Goal: Task Accomplishment & Management: Manage account settings

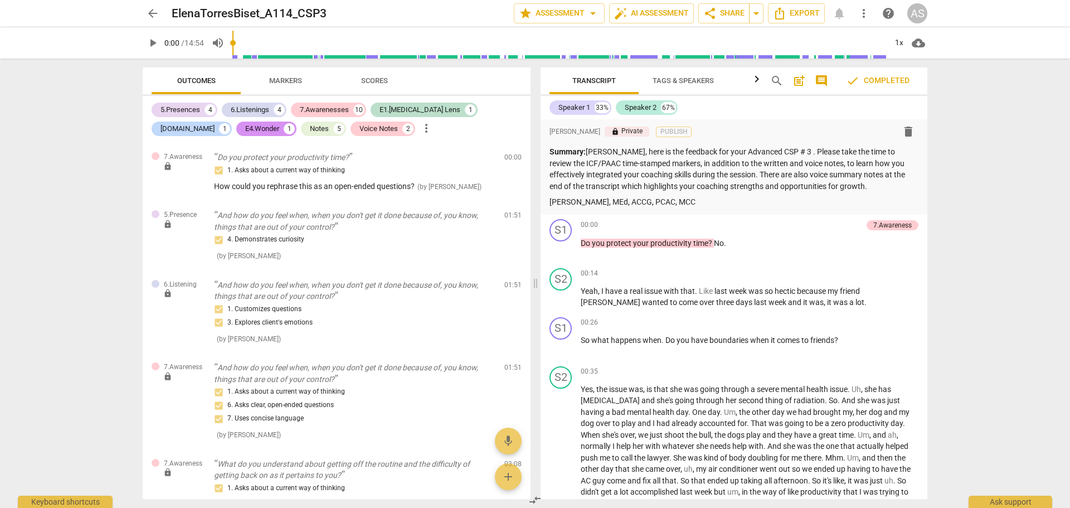
click at [920, 17] on div "AS" at bounding box center [918, 13] width 20 height 20
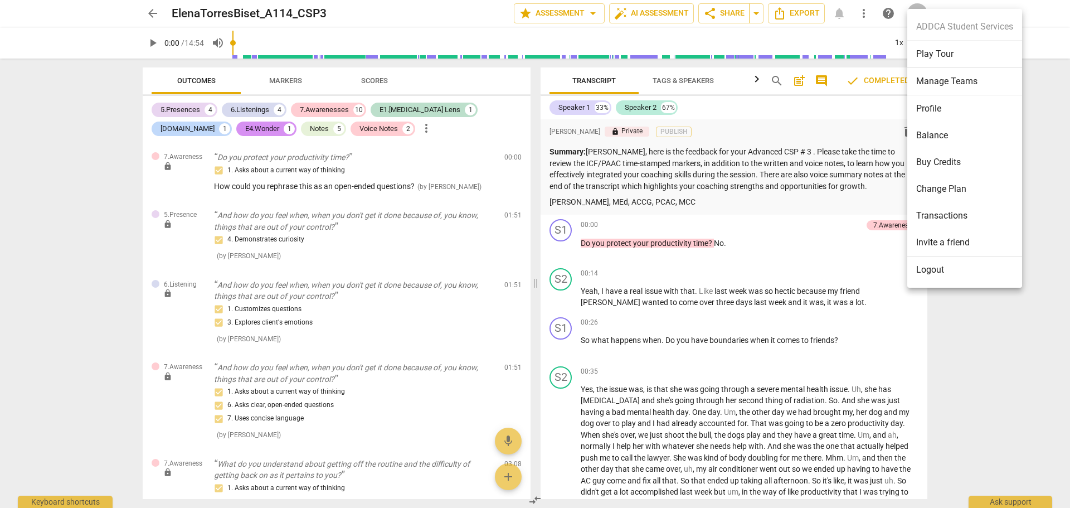
click at [151, 15] on div at bounding box center [535, 254] width 1070 height 508
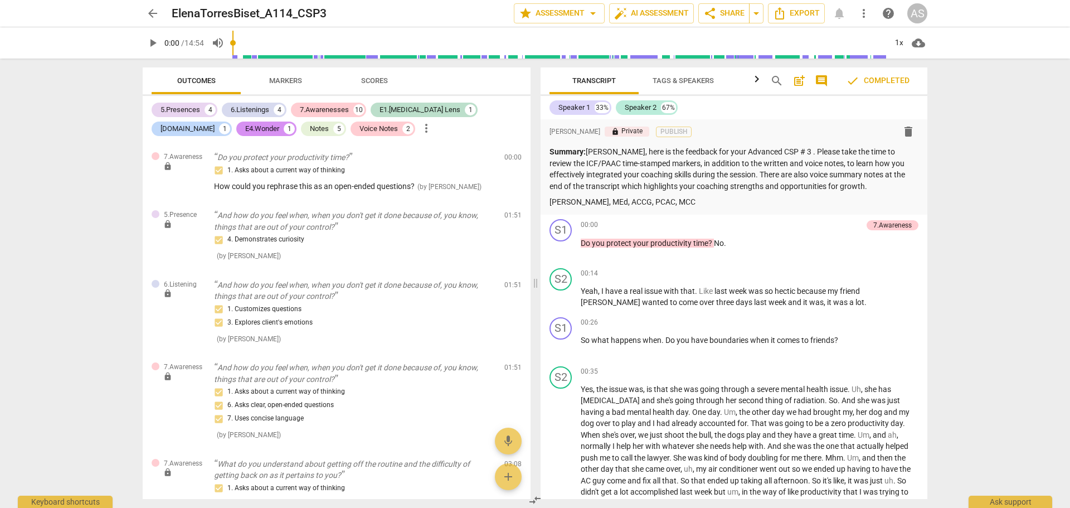
click at [154, 16] on span "arrow_back" at bounding box center [152, 13] width 13 height 13
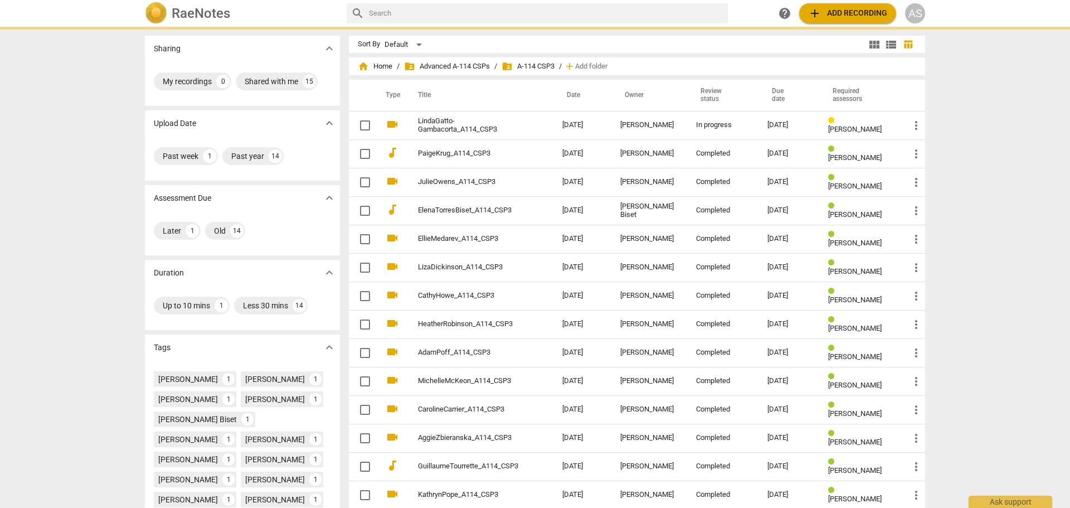
click at [382, 72] on div "home Home / folder_shared Advanced A-114 CSPs / folder_shared A-114 CSP3 / add …" at bounding box center [637, 66] width 559 height 18
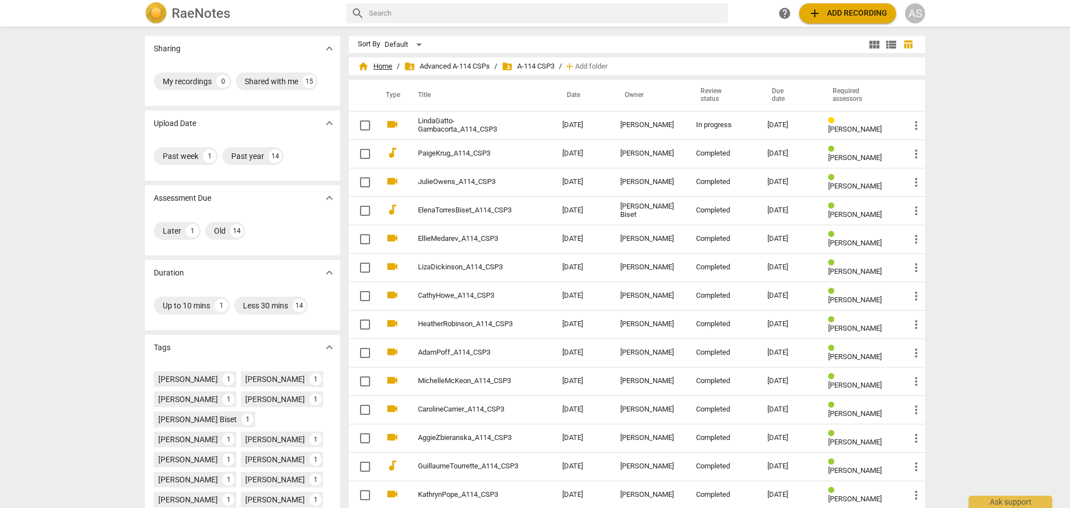
click at [382, 69] on span "home Home" at bounding box center [375, 66] width 35 height 11
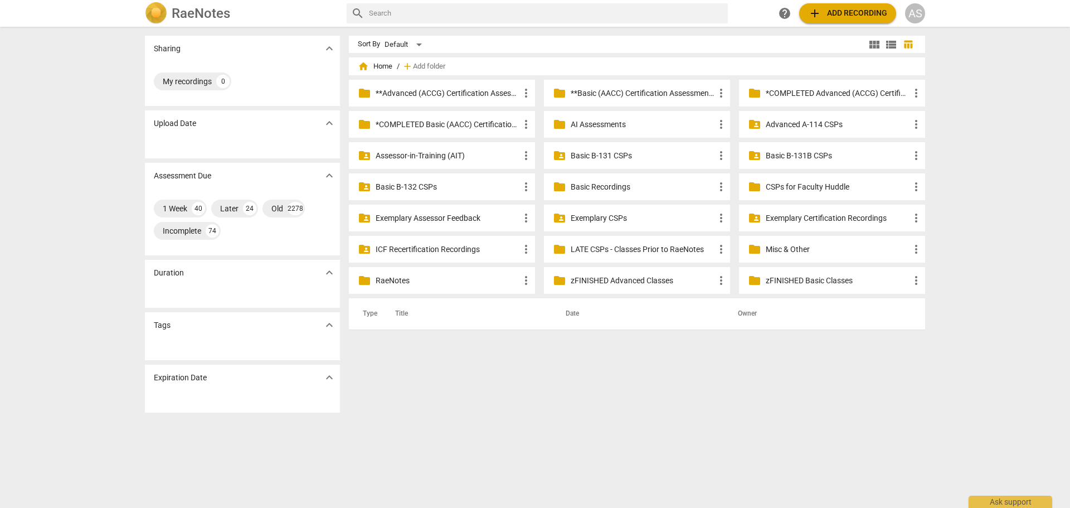
click at [456, 151] on p "Assessor-in-Training (AIT)" at bounding box center [448, 156] width 144 height 12
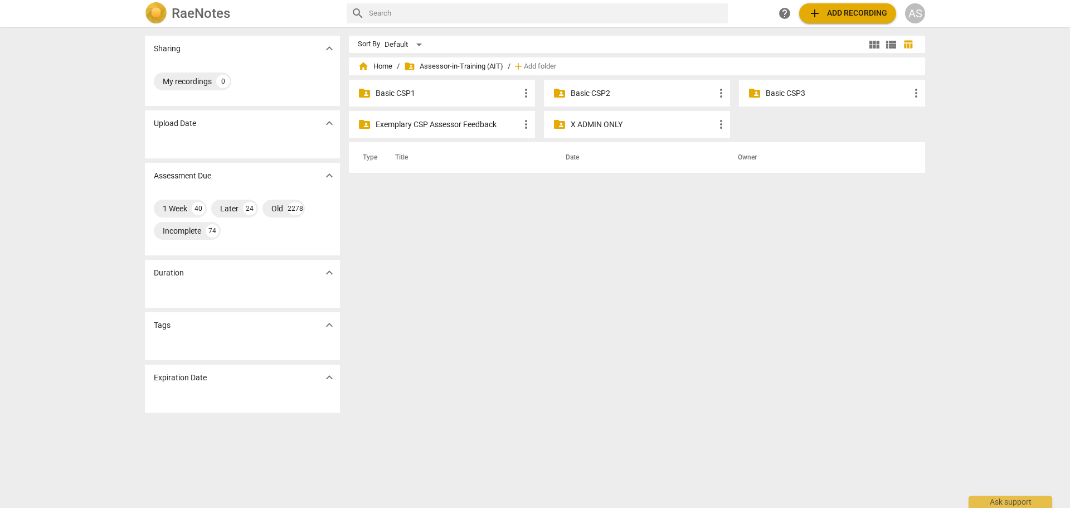
click at [834, 92] on p "Basic CSP3" at bounding box center [838, 94] width 144 height 12
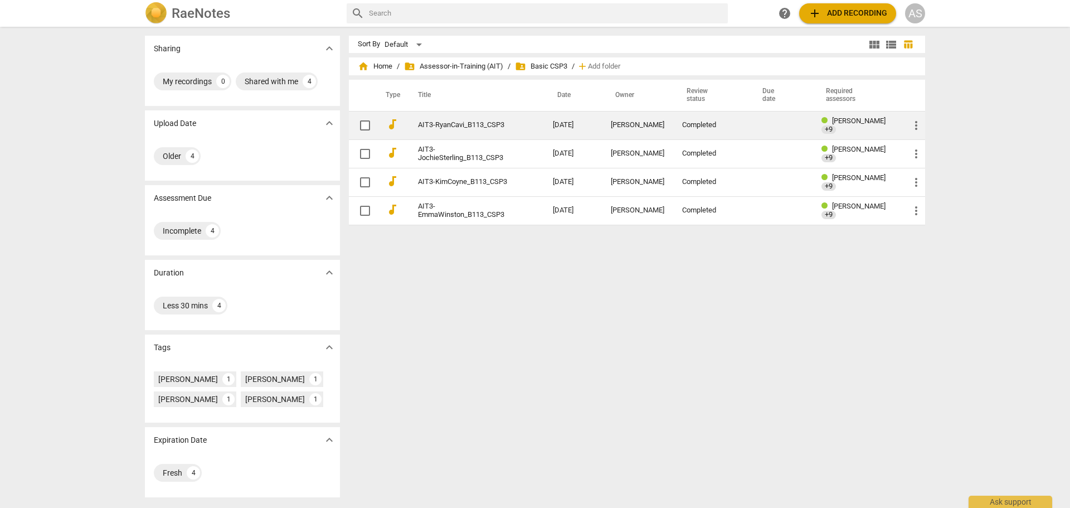
click at [505, 126] on link "AIT3-RyanCavi_B113_CSP3" at bounding box center [465, 125] width 95 height 8
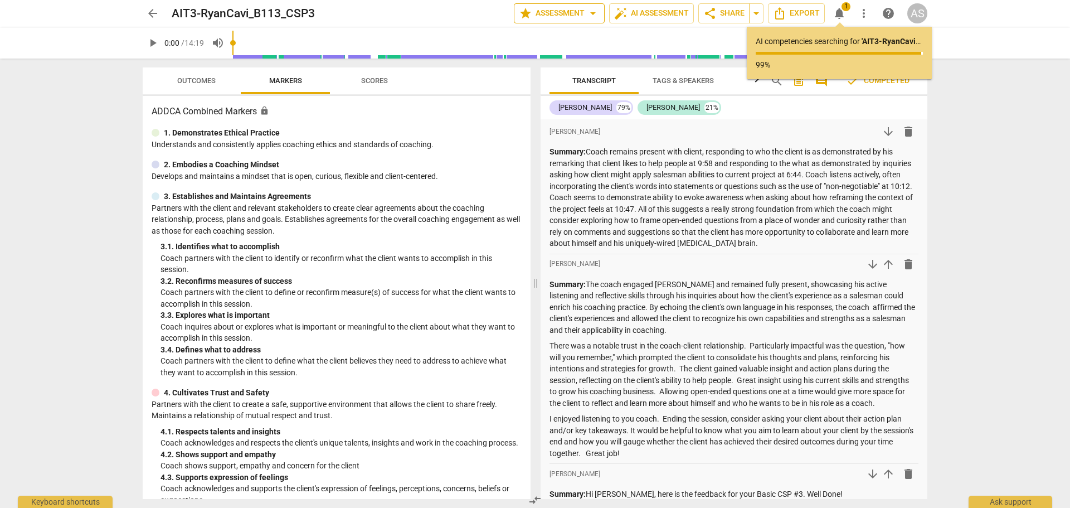
click at [549, 14] on span "star Assessment arrow_drop_down" at bounding box center [559, 13] width 81 height 13
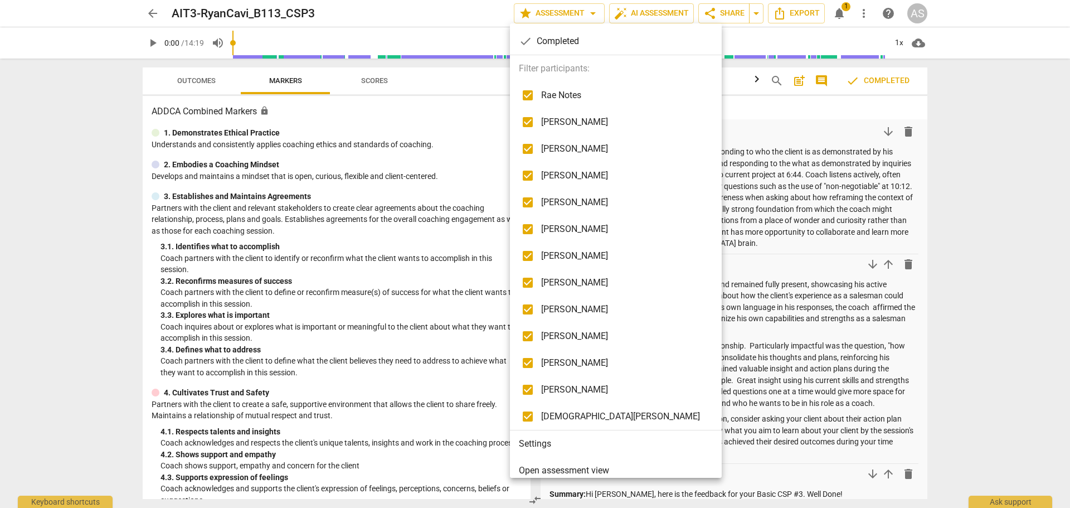
click at [574, 443] on li "Settings" at bounding box center [618, 443] width 216 height 27
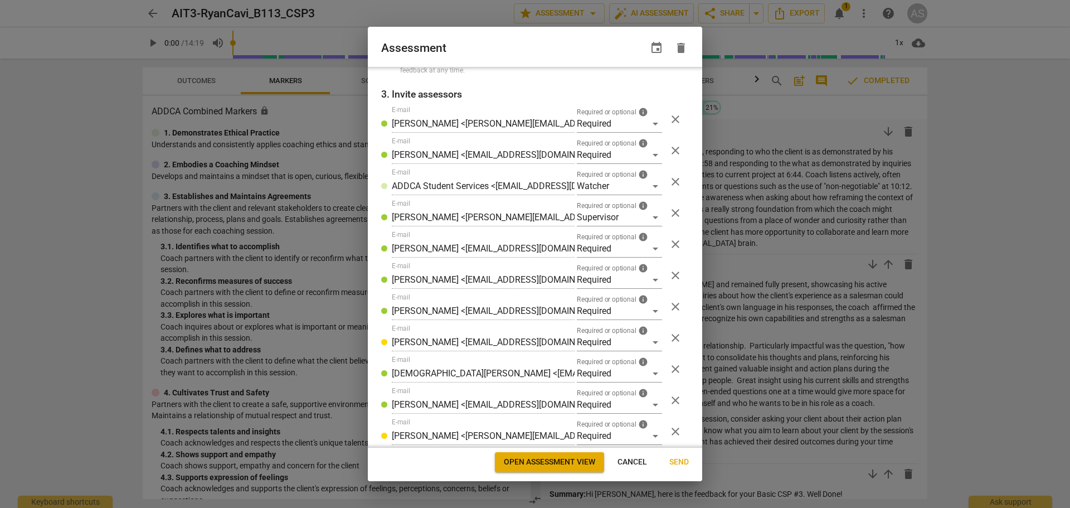
scroll to position [241, 0]
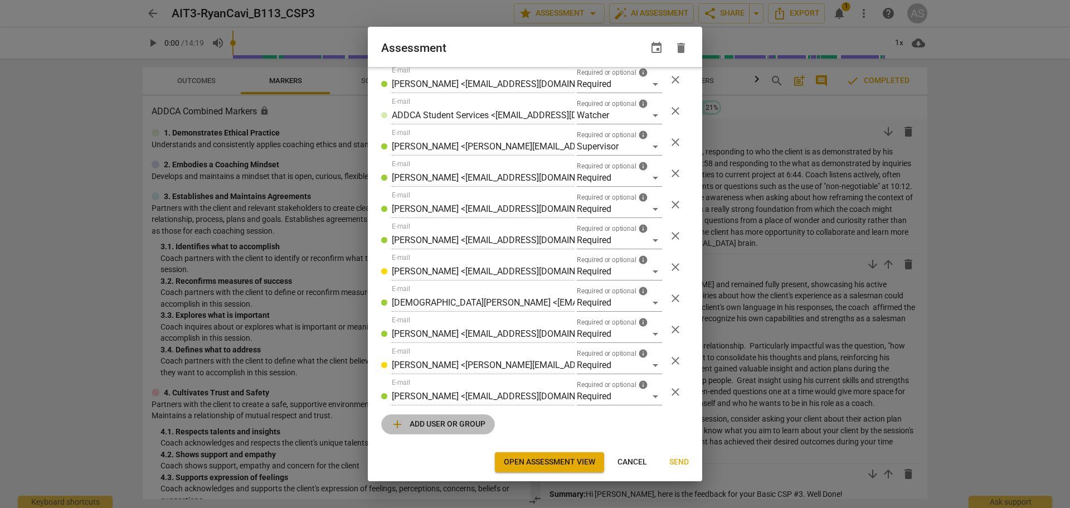
click at [450, 422] on span "add Add user or group" at bounding box center [438, 424] width 95 height 13
radio input "false"
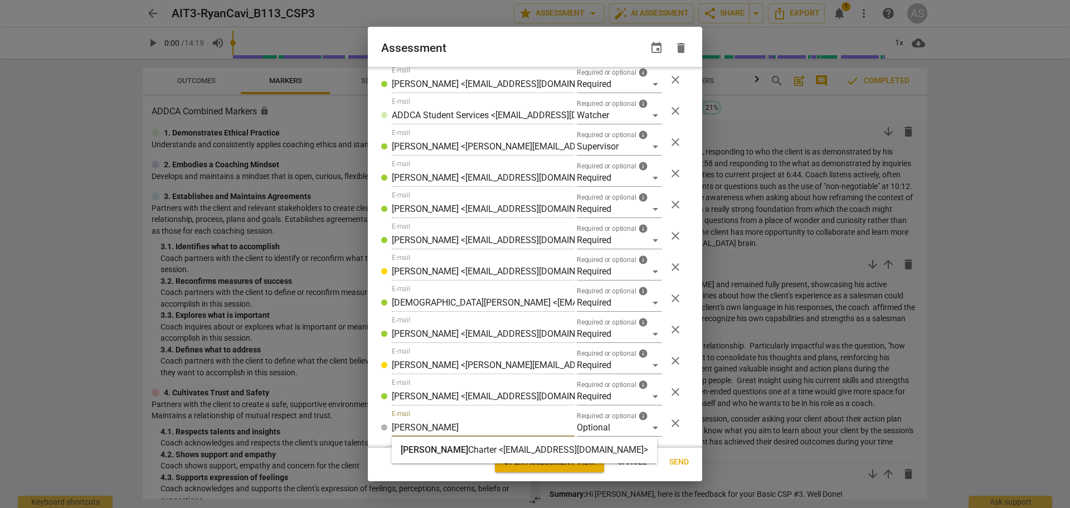
type input "[PERSON_NAME]"
click at [504, 450] on strong "Charter <[EMAIL_ADDRESS][DOMAIN_NAME]>" at bounding box center [558, 449] width 180 height 11
radio input "false"
type input "[PERSON_NAME] <[EMAIL_ADDRESS][DOMAIN_NAME]>"
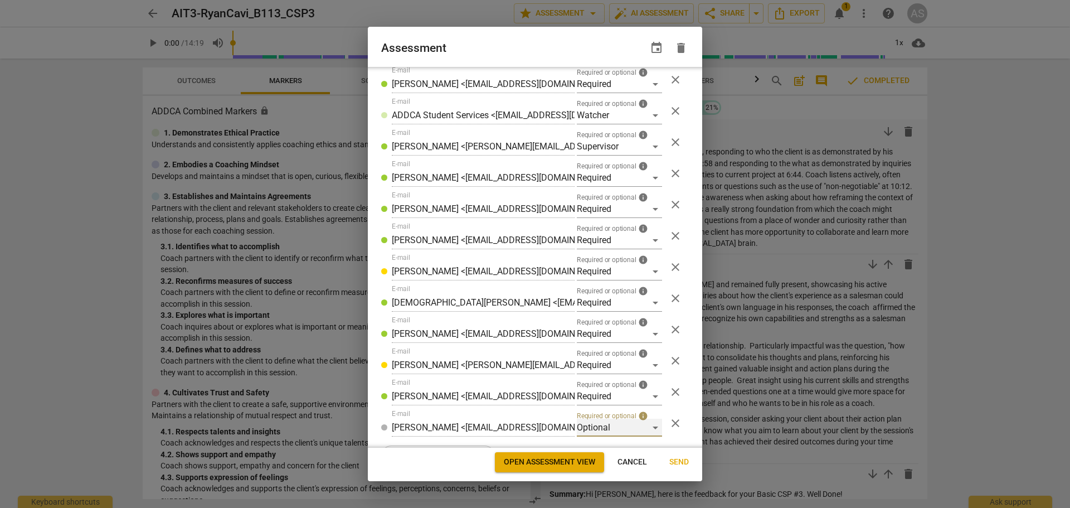
click at [607, 428] on div "Optional" at bounding box center [619, 428] width 85 height 18
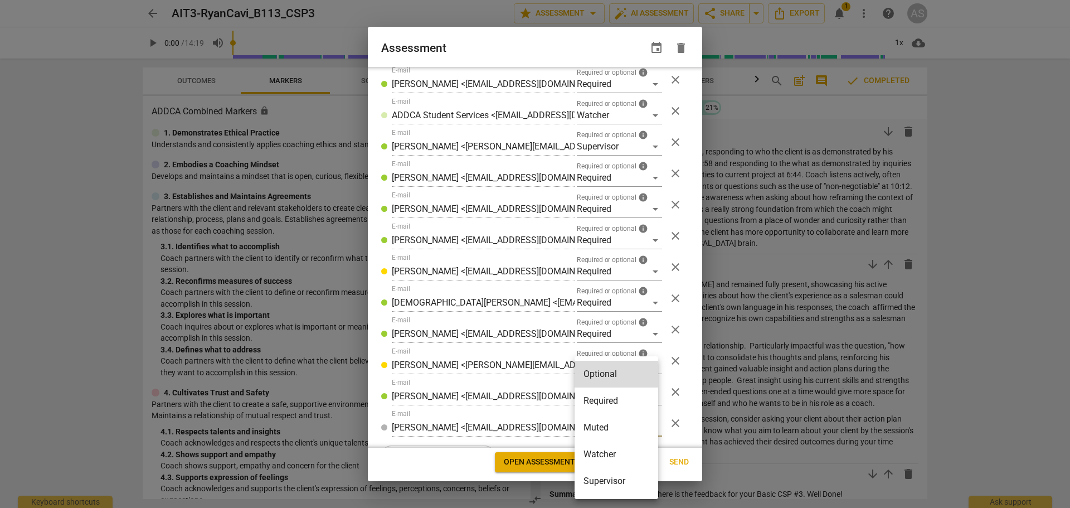
click at [612, 399] on li "Required" at bounding box center [617, 400] width 84 height 27
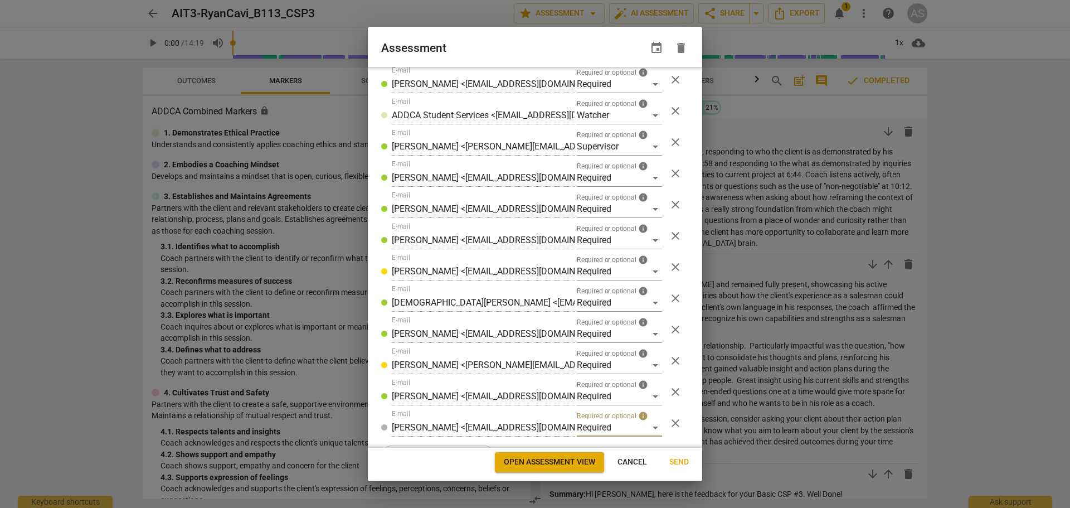
click at [685, 463] on span "Send" at bounding box center [680, 462] width 20 height 11
radio input "false"
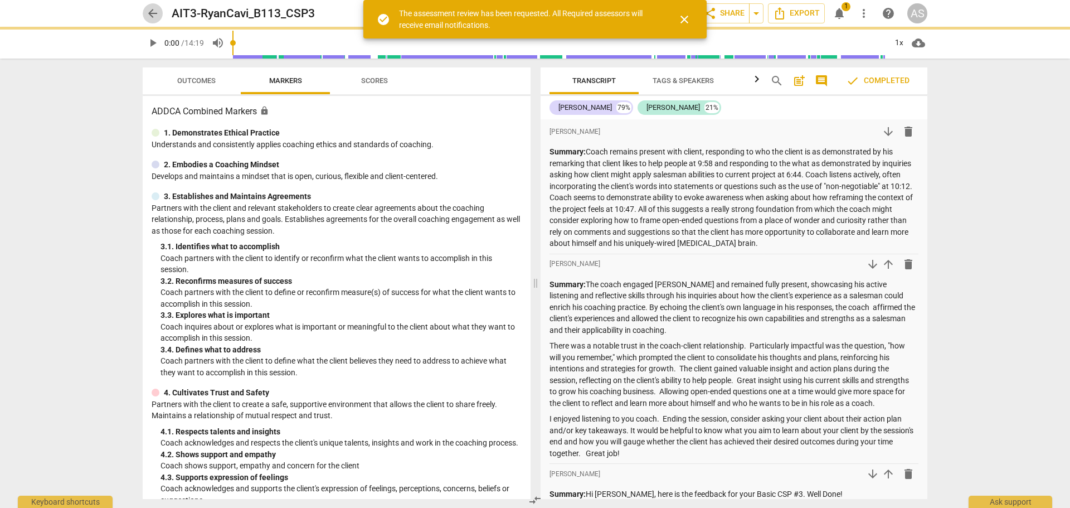
click at [152, 10] on span "arrow_back" at bounding box center [152, 13] width 13 height 13
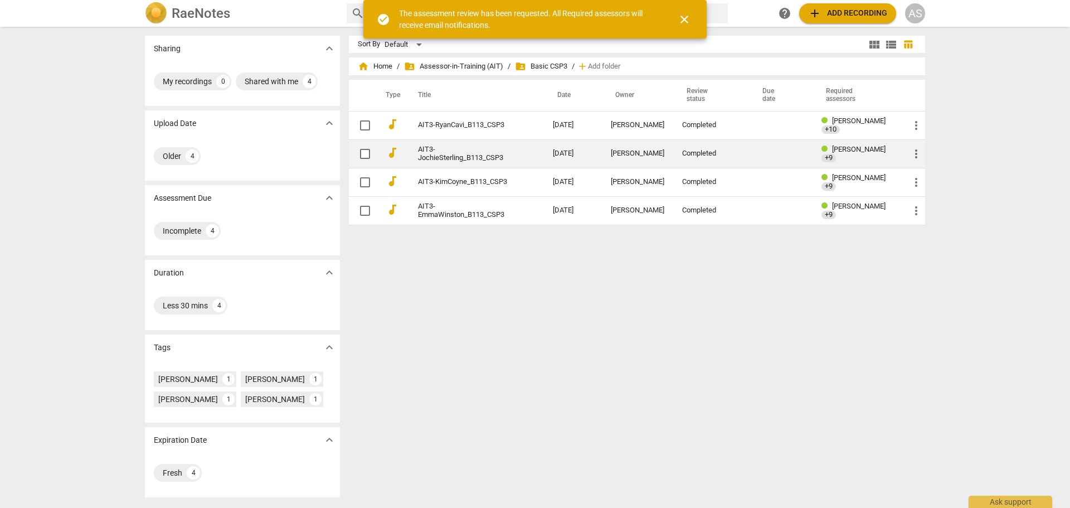
click at [591, 157] on td "[DATE]" at bounding box center [573, 153] width 58 height 28
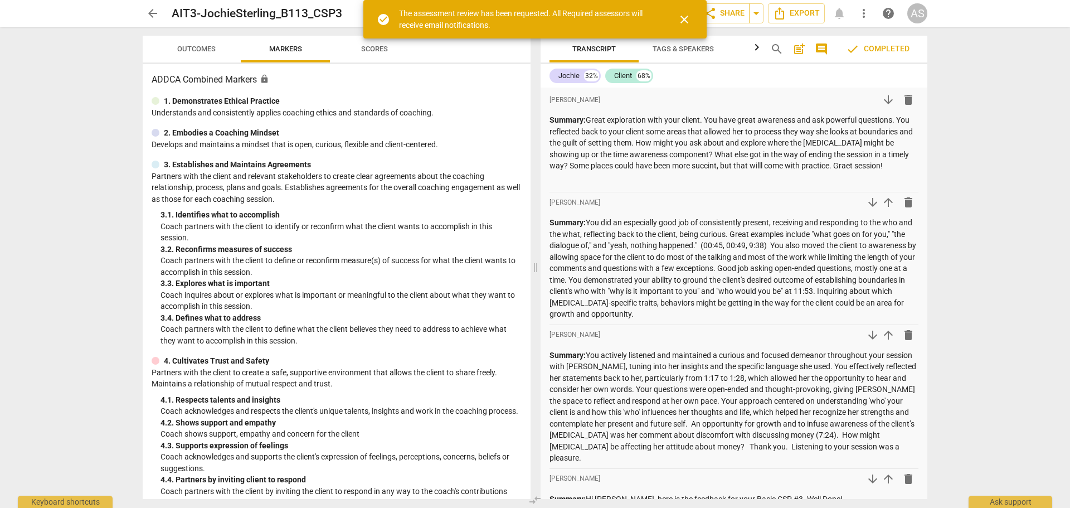
click at [685, 22] on span "close" at bounding box center [684, 19] width 13 height 13
click at [571, 12] on div "The assessment review has been requested. All Required assessors will receive e…" at bounding box center [528, 19] width 259 height 23
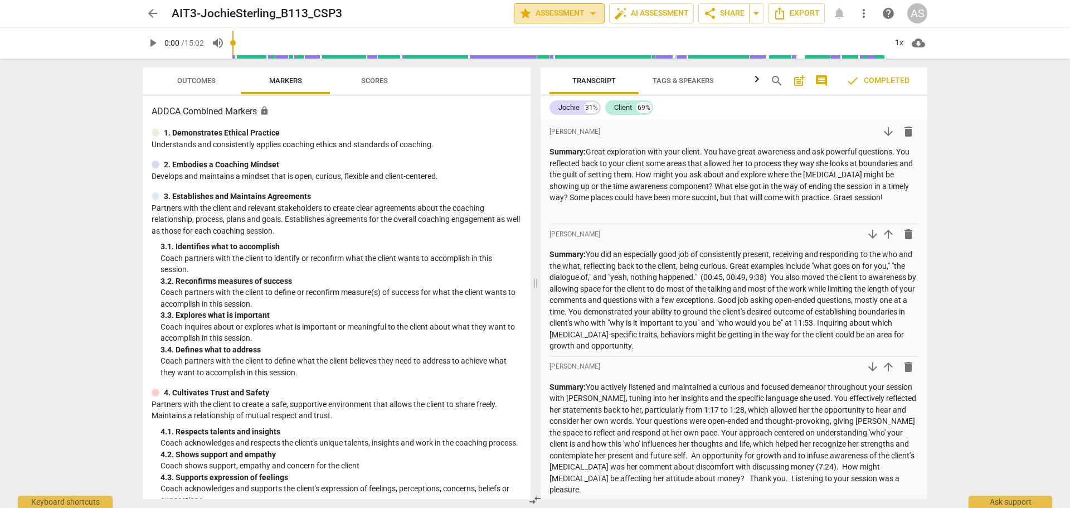
click at [570, 14] on span "star Assessment arrow_drop_down" at bounding box center [559, 13] width 81 height 13
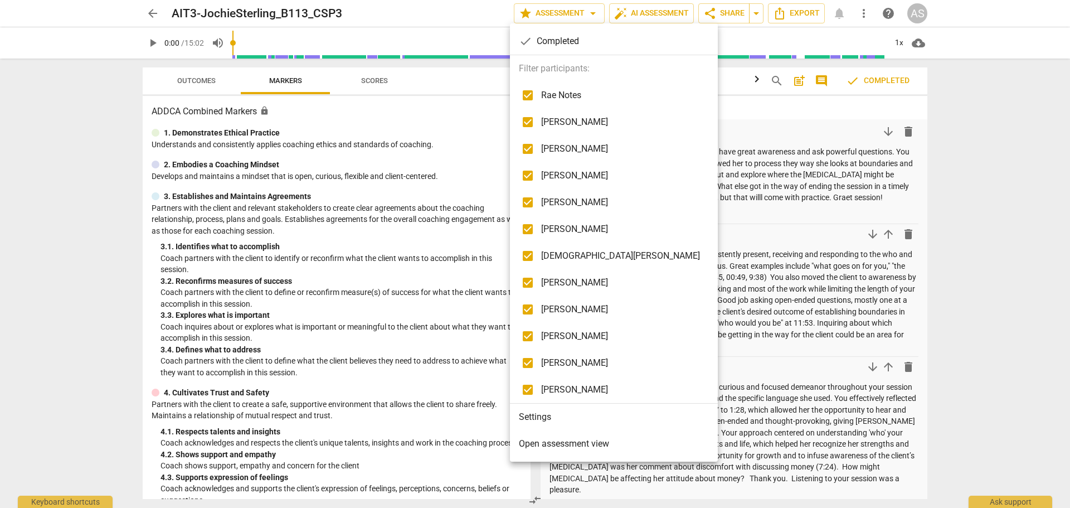
click at [550, 424] on li "Settings" at bounding box center [614, 417] width 208 height 27
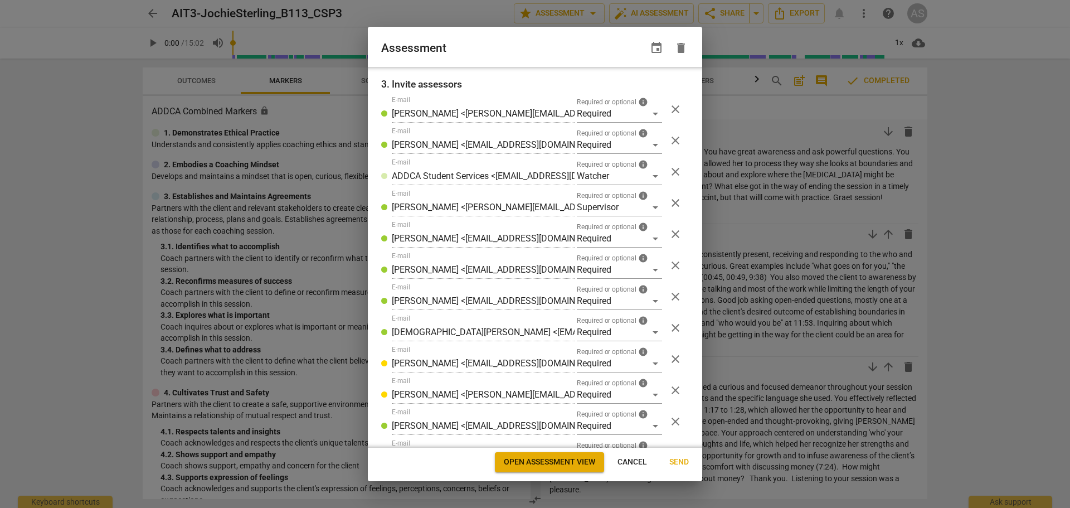
scroll to position [241, 0]
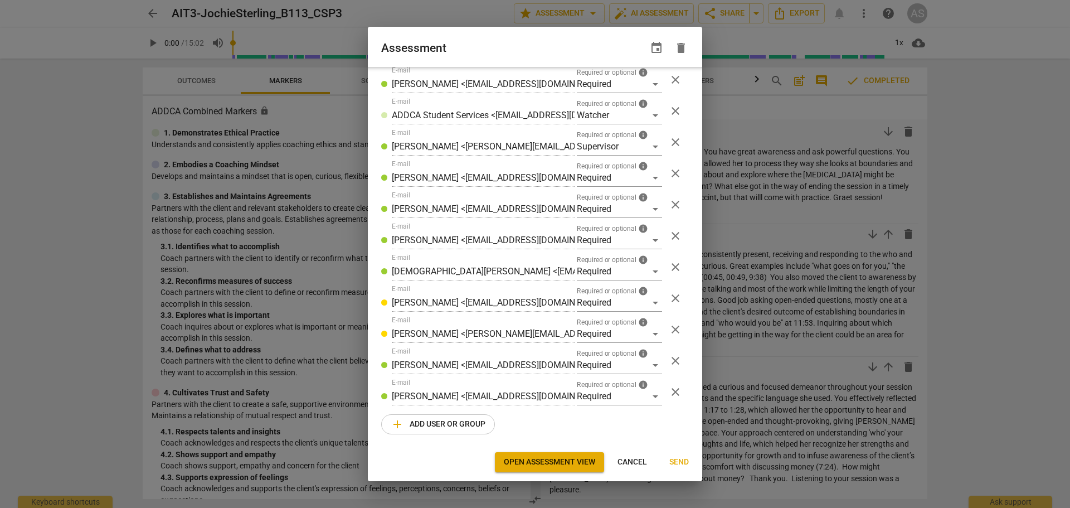
click at [454, 420] on span "add Add user or group" at bounding box center [438, 424] width 95 height 13
click at [599, 424] on div "Optional" at bounding box center [619, 428] width 85 height 18
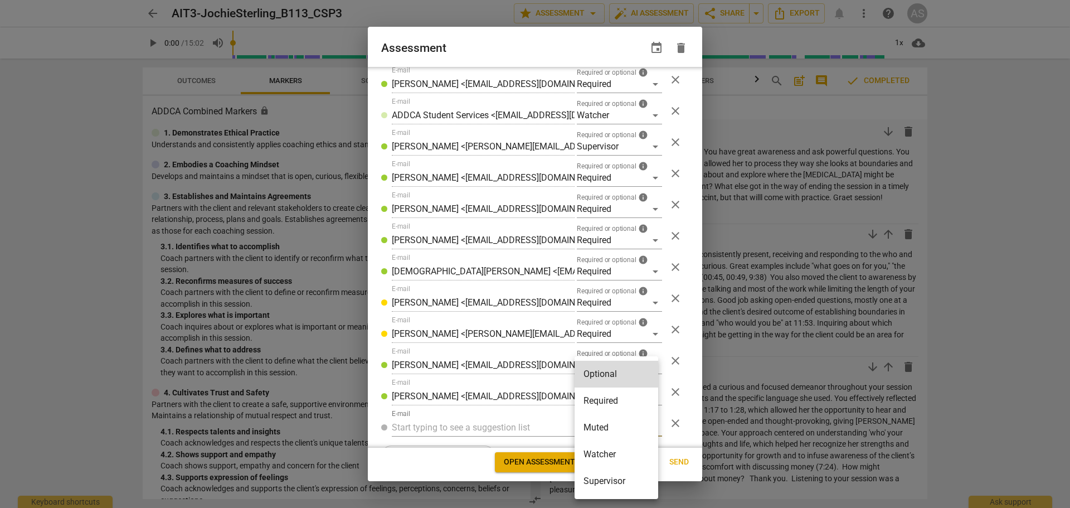
click at [605, 405] on li "Required" at bounding box center [617, 400] width 84 height 27
radio input "false"
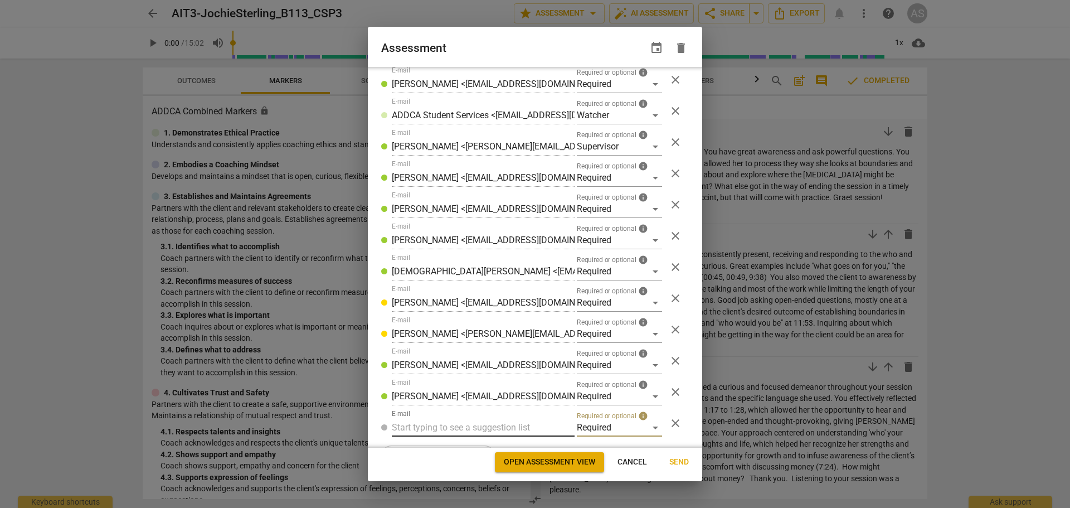
click at [469, 428] on input "text" at bounding box center [483, 428] width 183 height 18
type input ";"
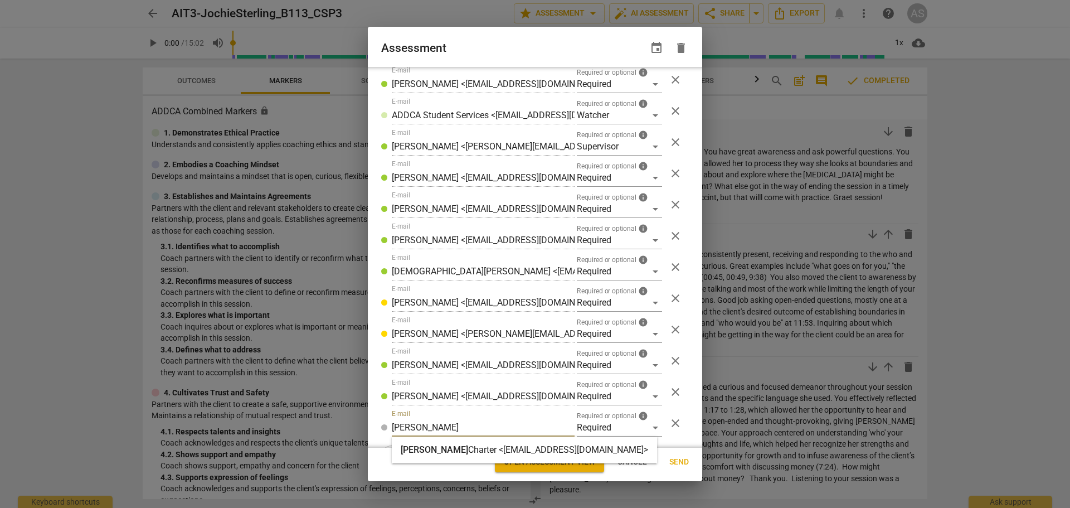
type input "[PERSON_NAME]"
click at [463, 444] on div "[PERSON_NAME] <[EMAIL_ADDRESS][DOMAIN_NAME]>" at bounding box center [525, 449] width 248 height 13
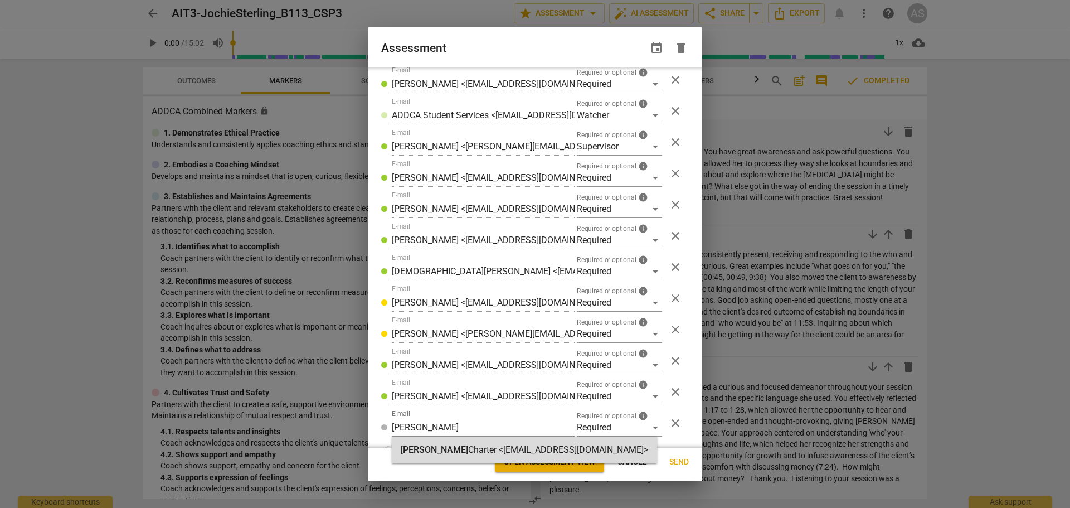
radio input "false"
type input "[PERSON_NAME] <[EMAIL_ADDRESS][DOMAIN_NAME]>"
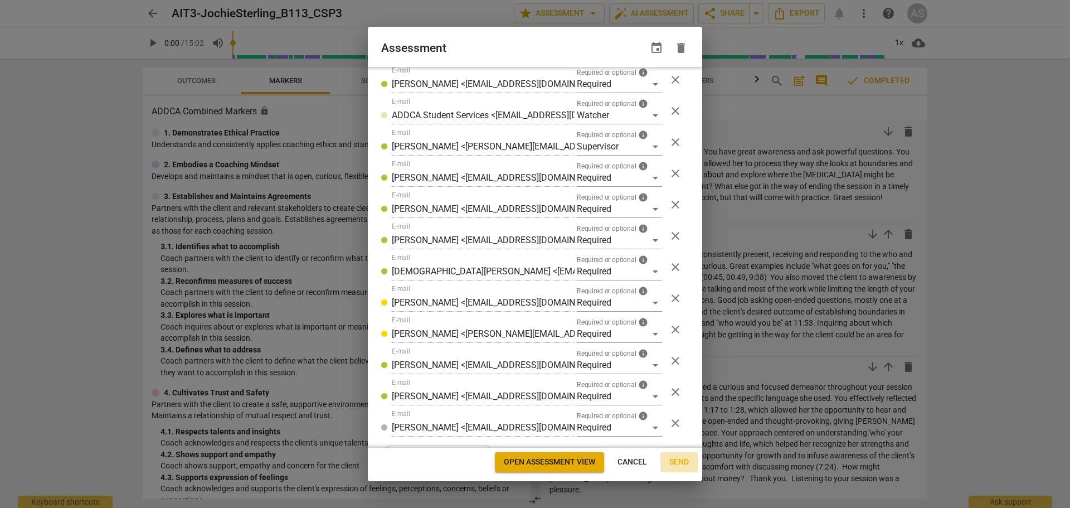
click at [677, 460] on span "Send" at bounding box center [680, 462] width 20 height 11
radio input "false"
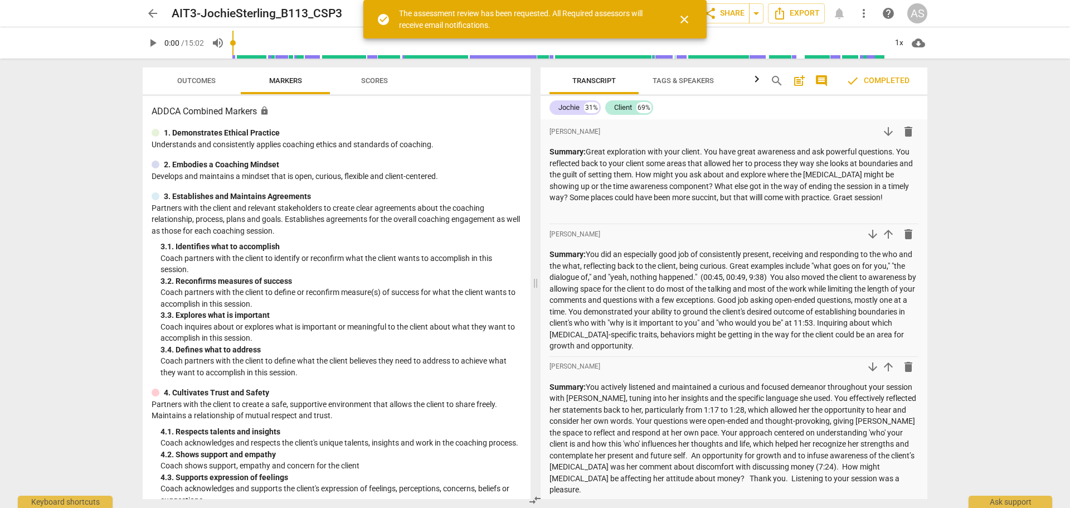
click at [149, 12] on span "arrow_back" at bounding box center [152, 13] width 13 height 13
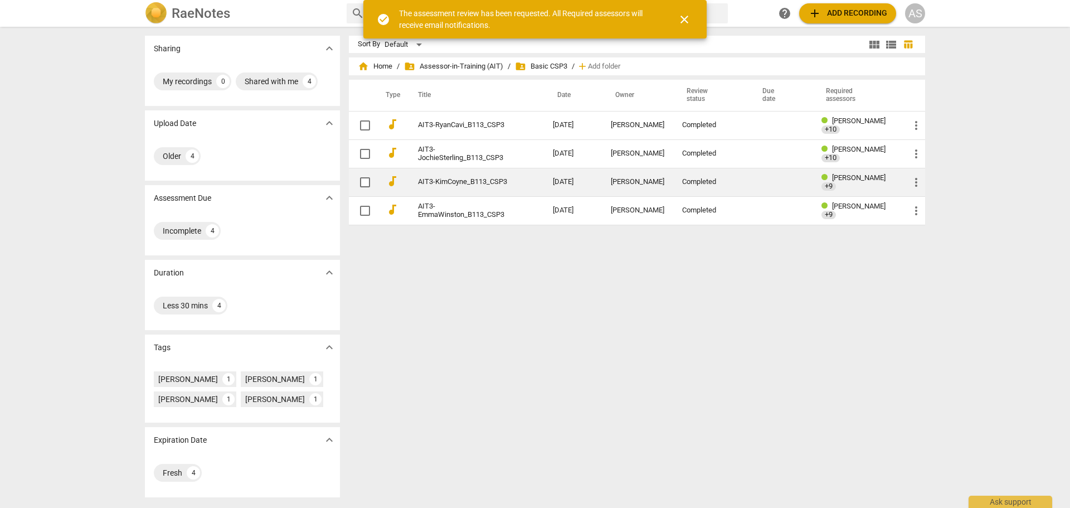
click at [512, 185] on td "AIT3-KimCoyne_B113_CSP3" at bounding box center [474, 182] width 139 height 28
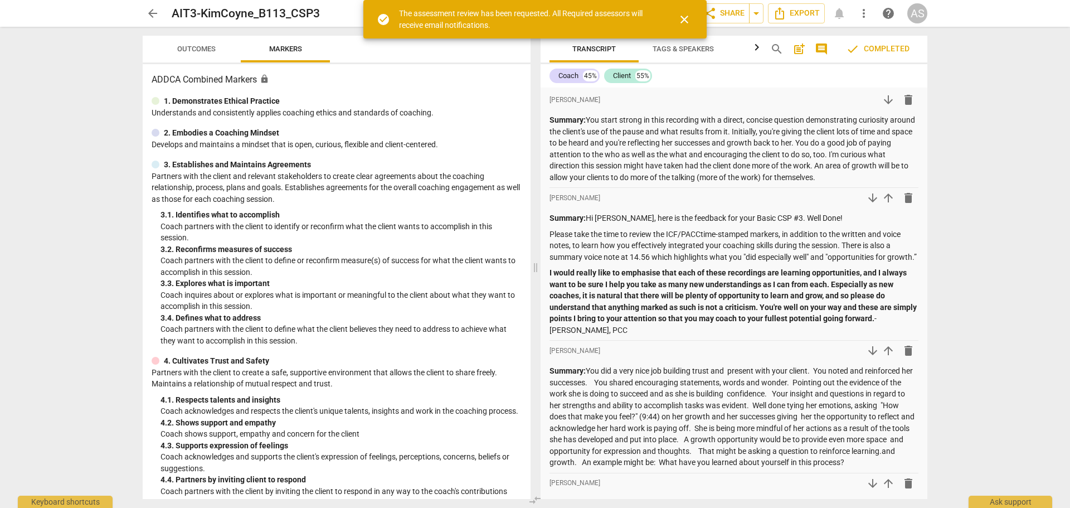
click at [687, 18] on span "close" at bounding box center [684, 19] width 13 height 13
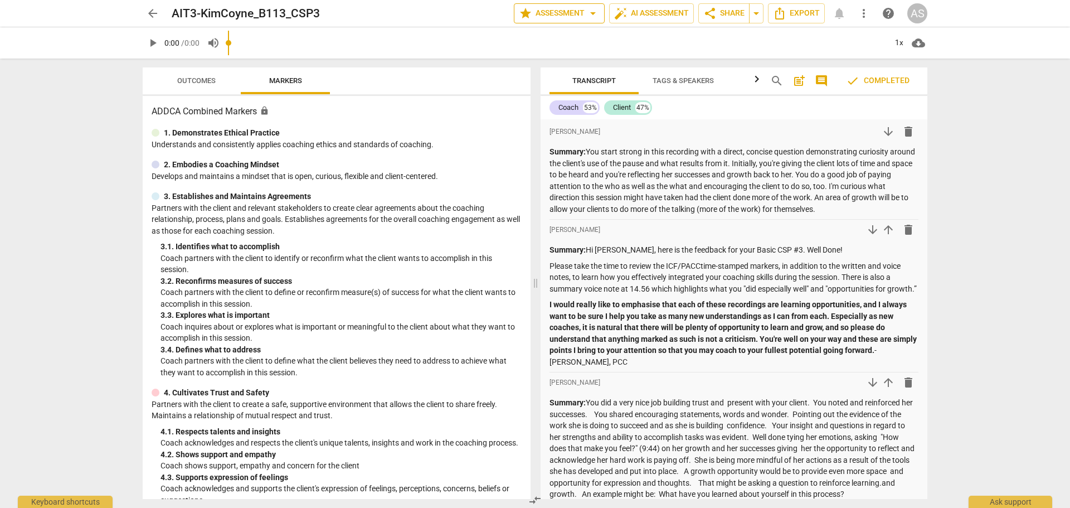
click at [562, 13] on span "star Assessment arrow_drop_down" at bounding box center [559, 13] width 81 height 13
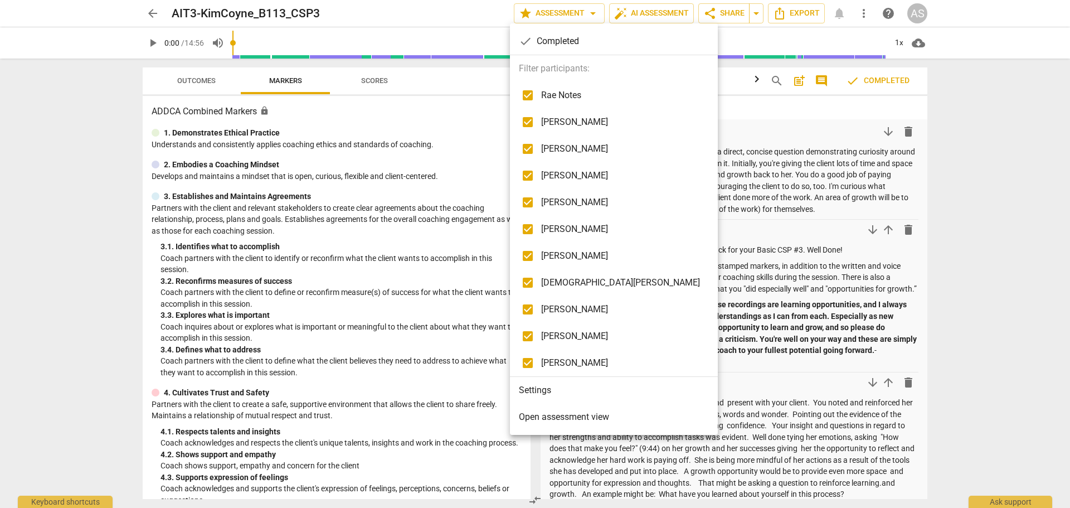
click at [563, 390] on li "Settings" at bounding box center [614, 390] width 208 height 27
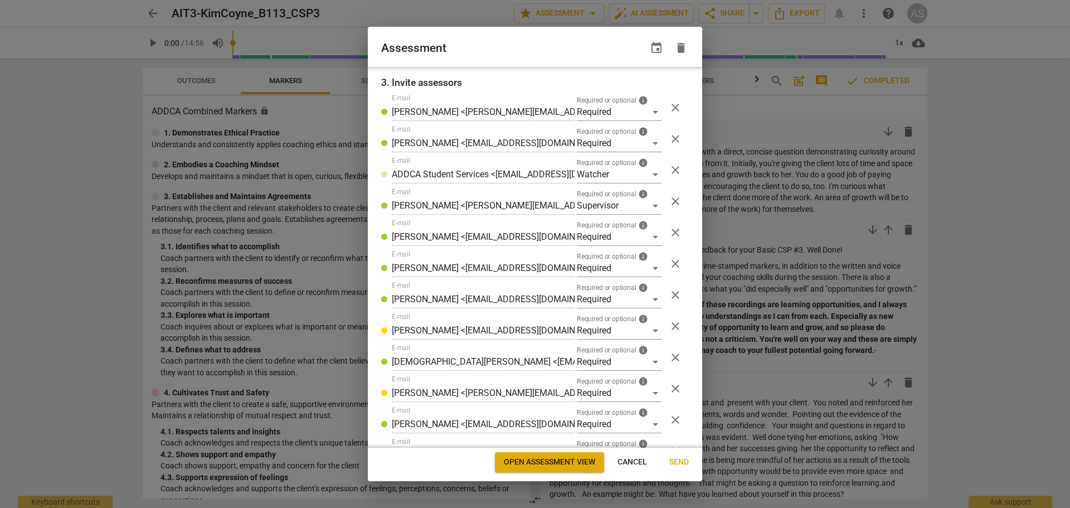
scroll to position [241, 0]
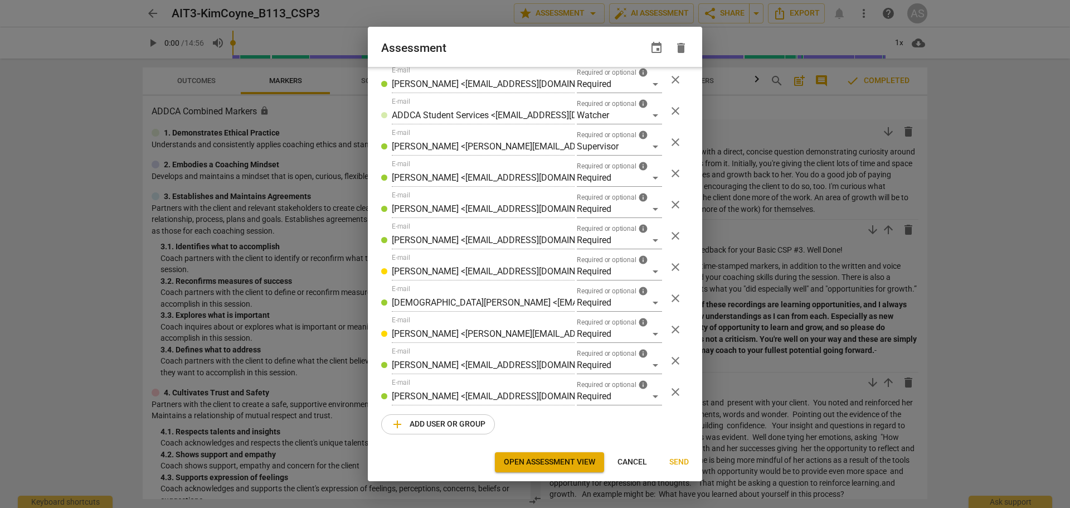
click at [444, 423] on span "add Add user or group" at bounding box center [438, 424] width 95 height 13
click at [622, 424] on div "Optional" at bounding box center [619, 428] width 85 height 18
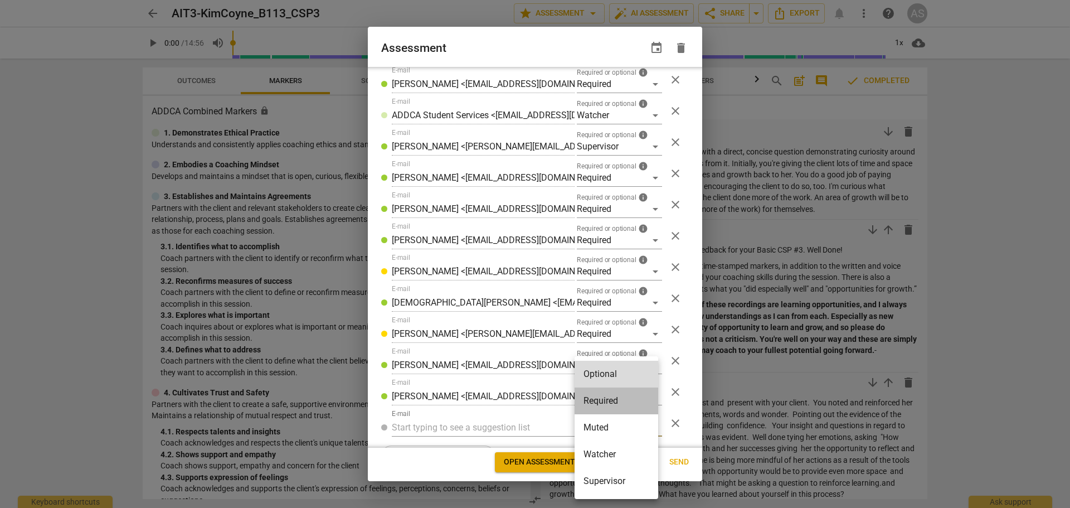
click at [625, 402] on li "Required" at bounding box center [617, 400] width 84 height 27
radio input "false"
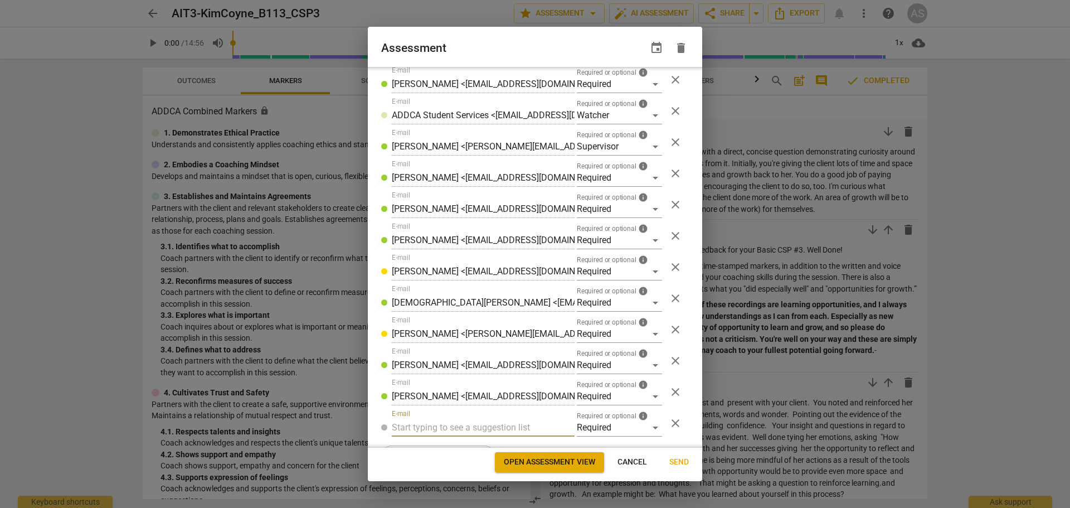
click at [488, 421] on input "text" at bounding box center [483, 428] width 183 height 18
type input "[PERSON_NAME]"
click at [468, 447] on strong "Charter <[EMAIL_ADDRESS][DOMAIN_NAME]>" at bounding box center [558, 449] width 180 height 11
radio input "false"
type input "[PERSON_NAME] <[EMAIL_ADDRESS][DOMAIN_NAME]>"
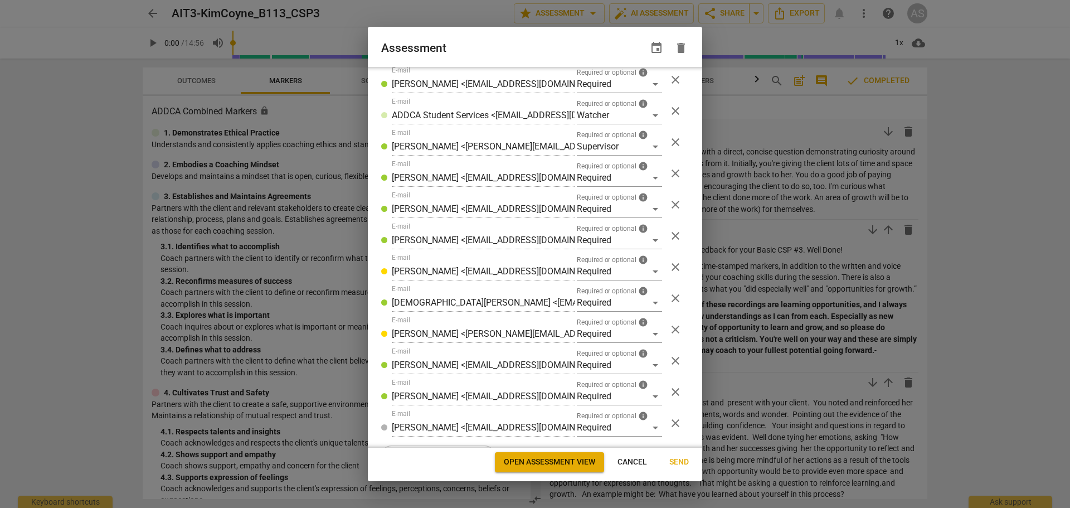
click at [680, 465] on span "Send" at bounding box center [680, 462] width 20 height 11
radio input "false"
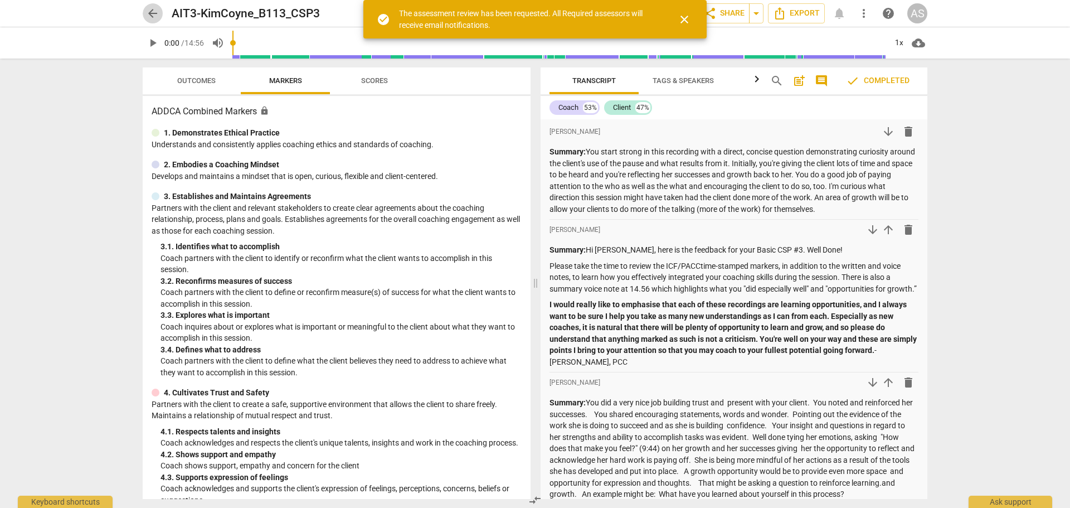
click at [153, 13] on span "arrow_back" at bounding box center [152, 13] width 13 height 13
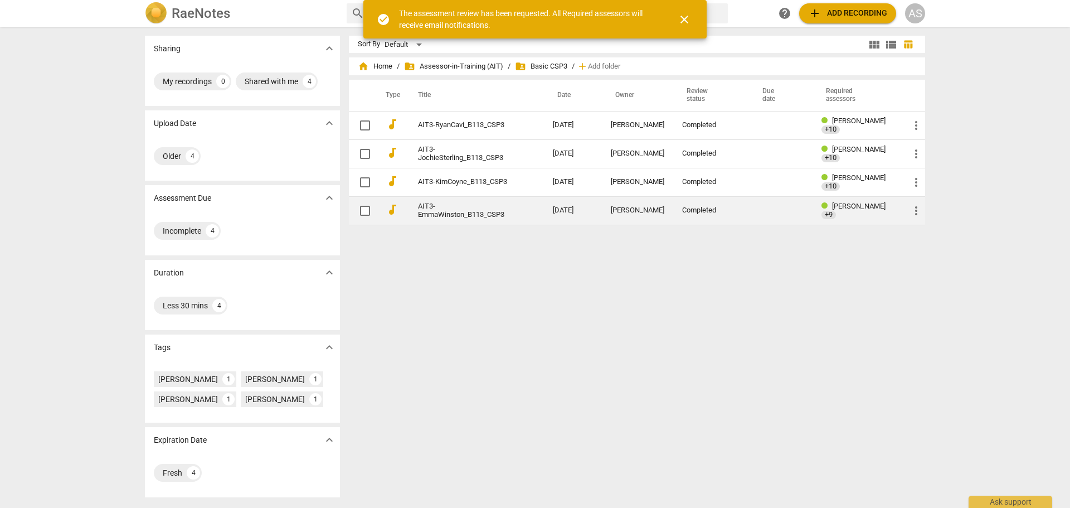
click at [500, 218] on link "AIT3-EmmaWinston_B113_CSP3" at bounding box center [465, 210] width 95 height 17
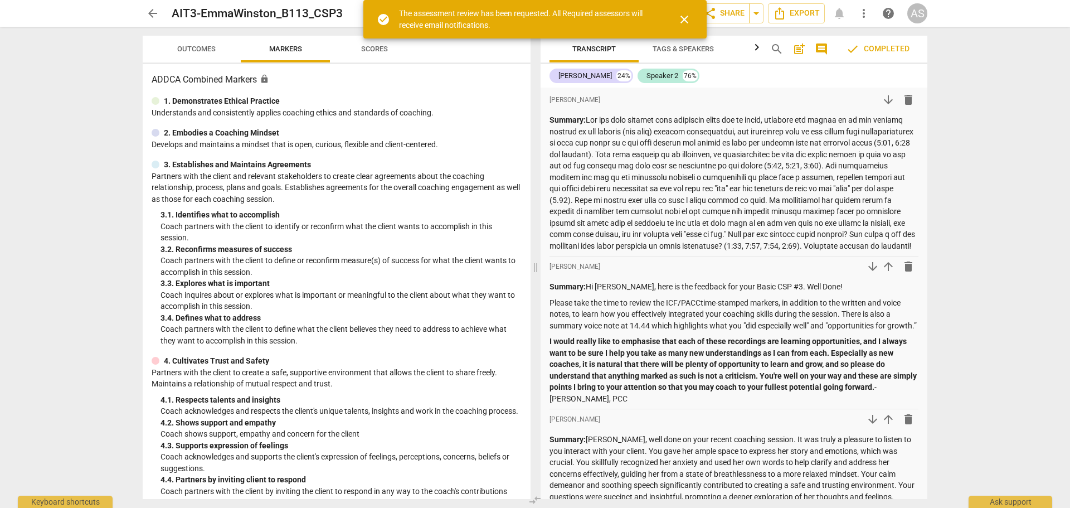
click at [688, 25] on span "close" at bounding box center [684, 19] width 13 height 13
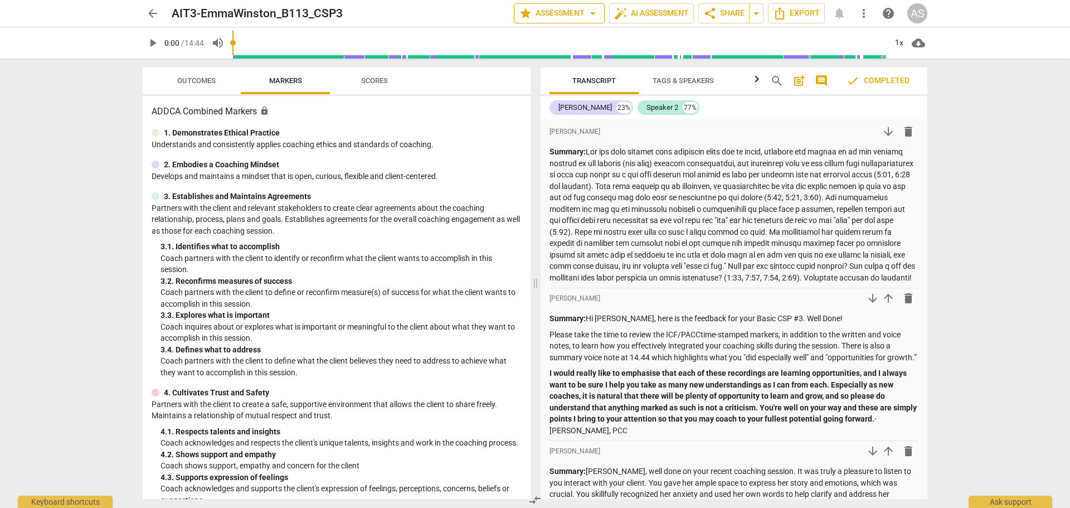
click at [533, 21] on button "star Assessment arrow_drop_down" at bounding box center [559, 13] width 91 height 20
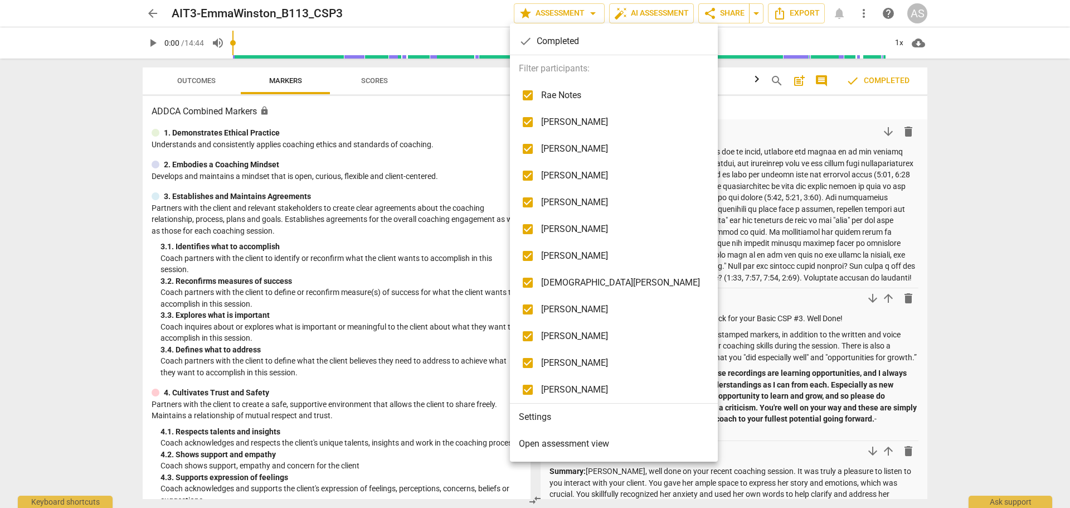
click at [548, 412] on li "Settings" at bounding box center [614, 417] width 208 height 27
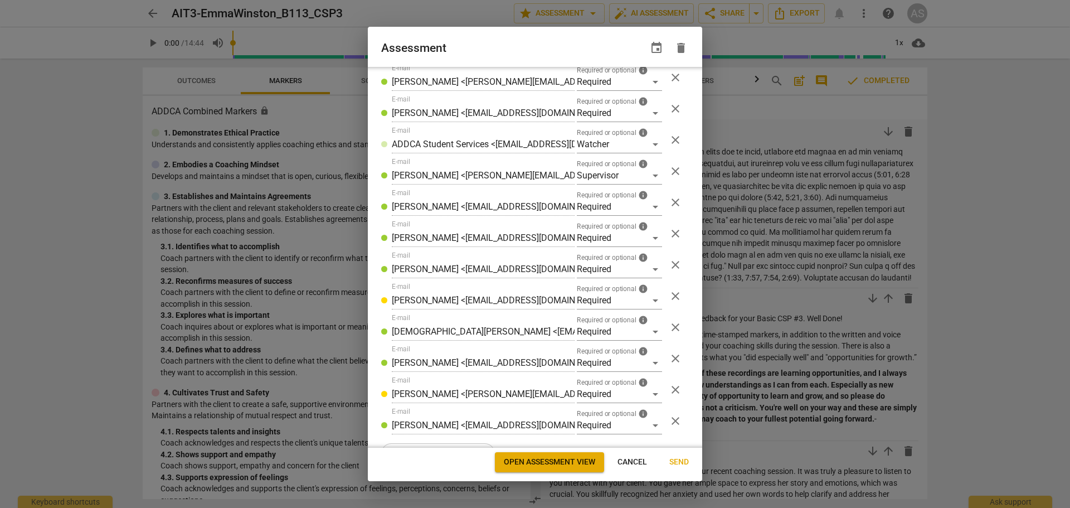
scroll to position [241, 0]
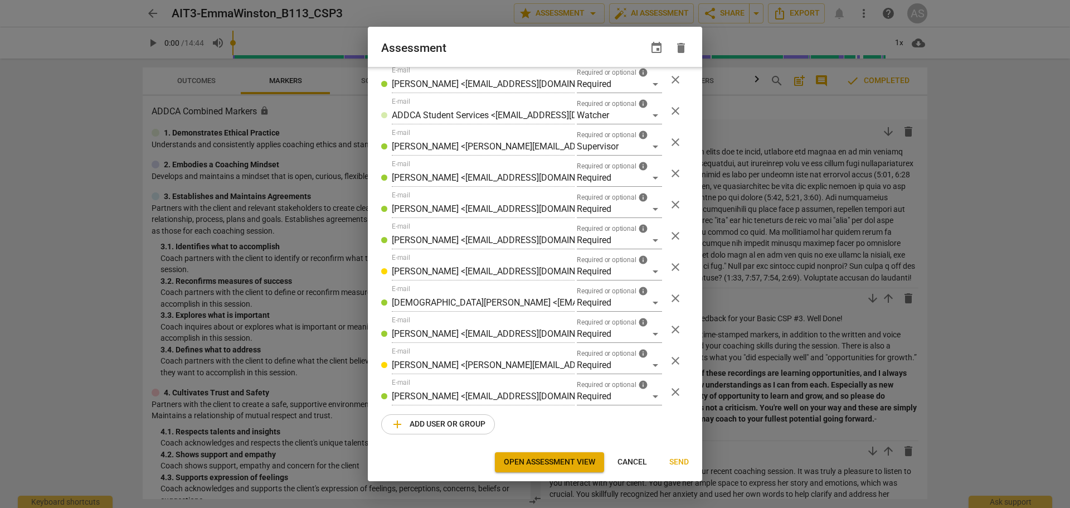
click at [419, 426] on span "add Add user or group" at bounding box center [438, 424] width 95 height 13
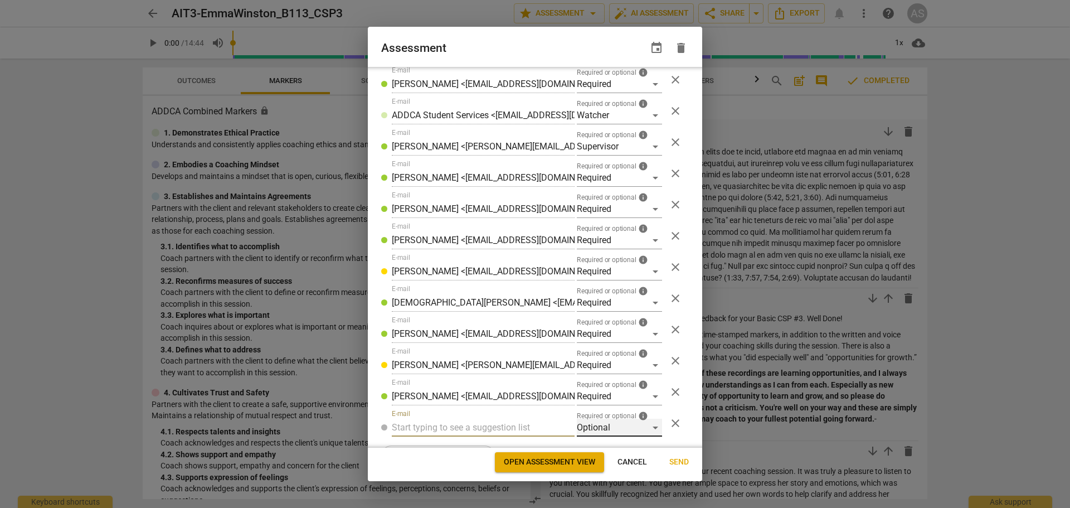
click at [607, 419] on div "Optional" at bounding box center [619, 428] width 85 height 18
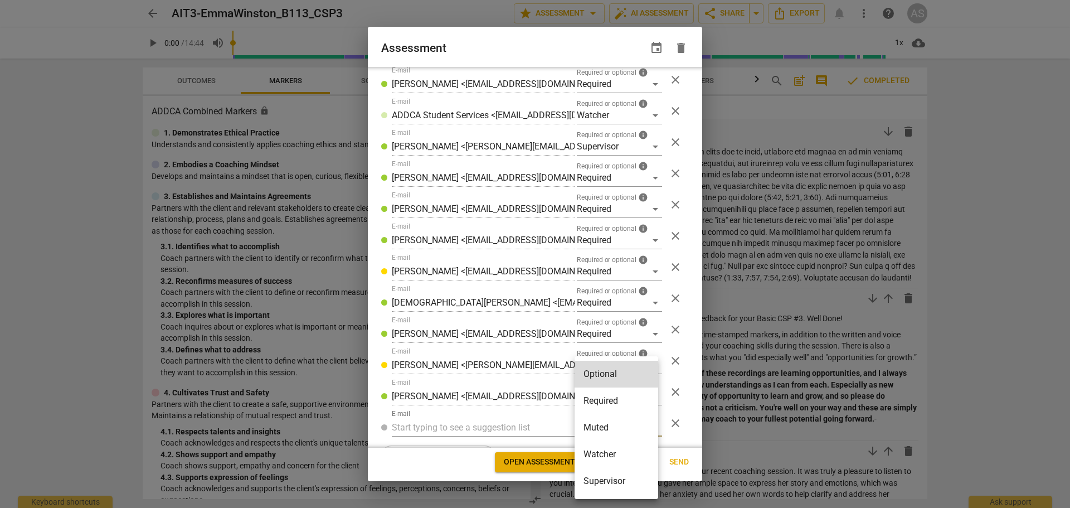
click at [619, 404] on li "Required" at bounding box center [617, 400] width 84 height 27
radio input "false"
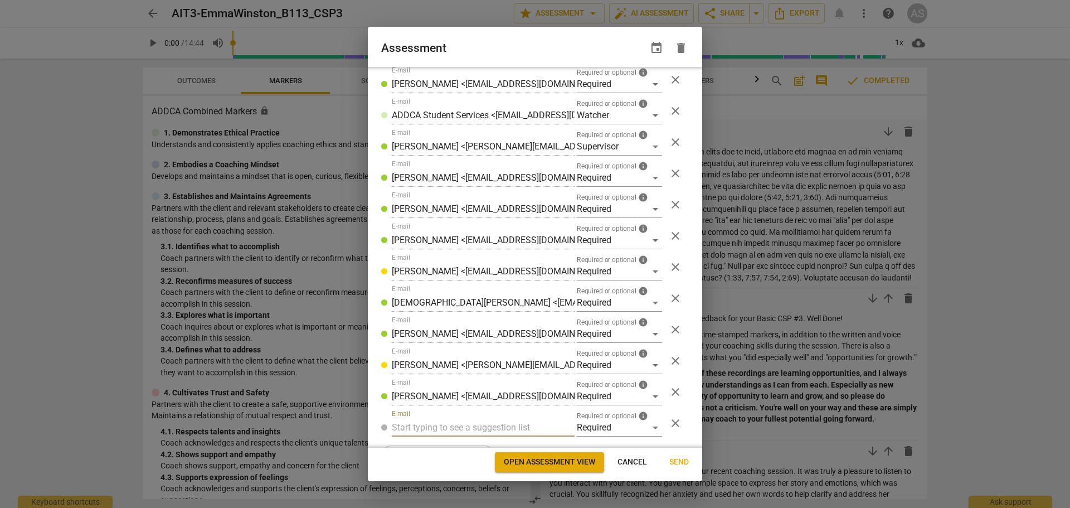
click at [501, 423] on input "text" at bounding box center [483, 428] width 183 height 18
type input "[PERSON_NAME]"
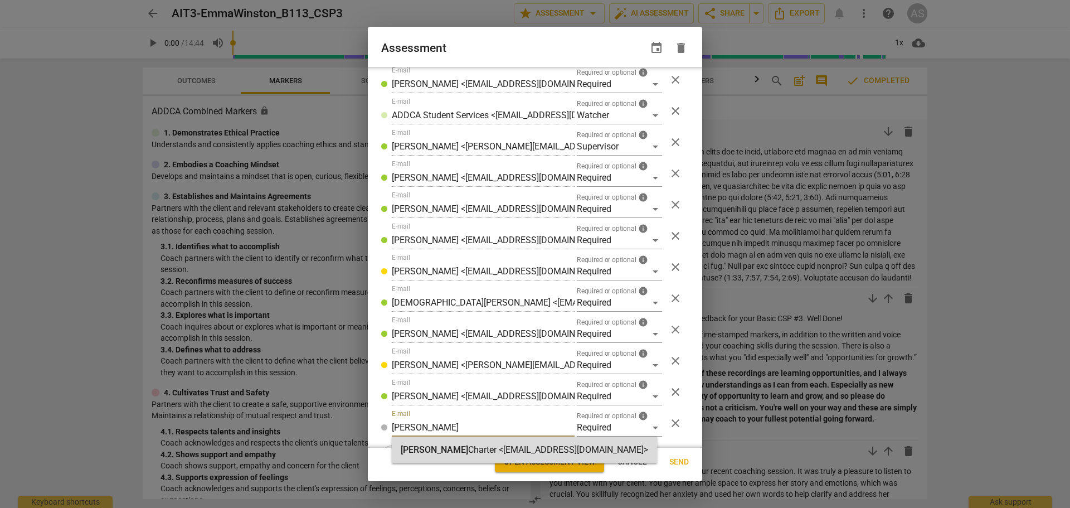
click at [515, 448] on strong "Charter <[EMAIL_ADDRESS][DOMAIN_NAME]>" at bounding box center [558, 449] width 180 height 11
radio input "false"
type input "[PERSON_NAME] <[EMAIL_ADDRESS][DOMAIN_NAME]>"
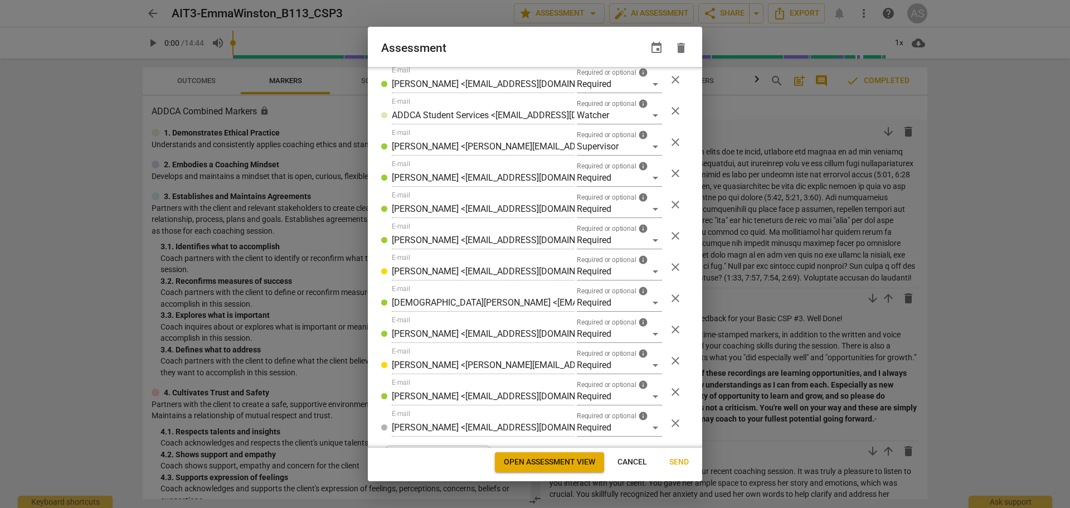
click at [681, 457] on span "Send" at bounding box center [680, 462] width 20 height 11
radio input "false"
